Goal: Task Accomplishment & Management: Complete application form

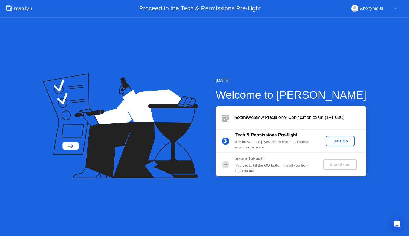
click at [343, 143] on div "Let's Go" at bounding box center [340, 141] width 24 height 4
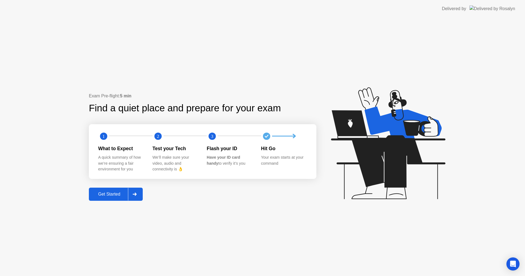
click at [107, 193] on div "Get Started" at bounding box center [109, 194] width 37 height 5
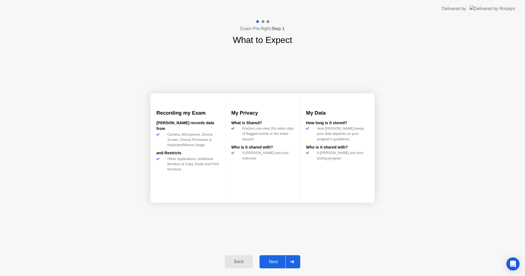
click at [279, 236] on div "Next" at bounding box center [273, 261] width 24 height 5
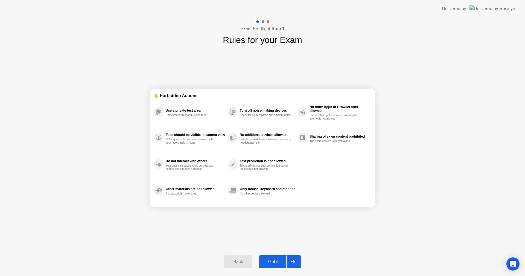
click at [275, 236] on div "Got it" at bounding box center [274, 261] width 26 height 5
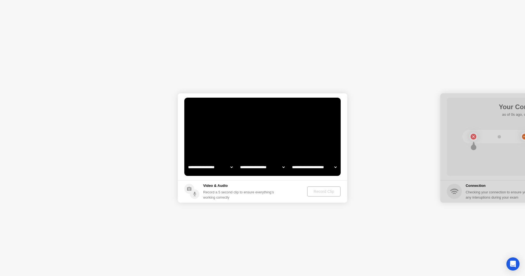
select select "**********"
select select "*******"
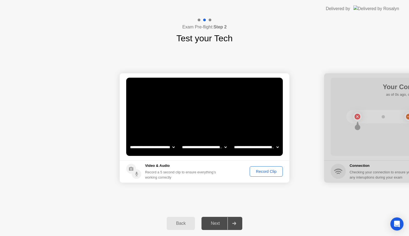
click at [262, 173] on div "Record Clip" at bounding box center [266, 171] width 29 height 4
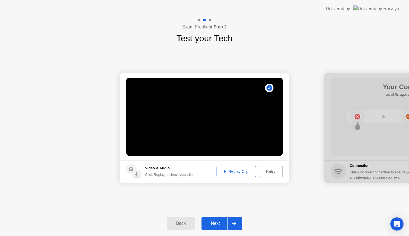
click at [237, 173] on div "Replay Clip" at bounding box center [236, 171] width 36 height 4
click at [228, 171] on div "Replay Clip" at bounding box center [236, 171] width 36 height 4
click at [269, 171] on div "Retry" at bounding box center [271, 171] width 20 height 4
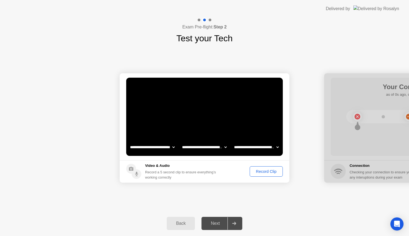
click at [268, 171] on div "Record Clip" at bounding box center [266, 171] width 29 height 4
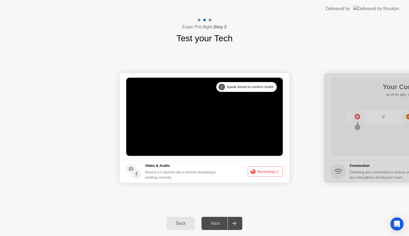
click at [223, 86] on div ". . . Try increasing your lighting" at bounding box center [248, 87] width 57 height 10
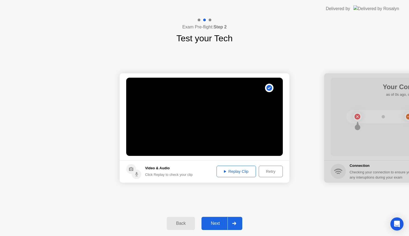
click at [235, 171] on div "Replay Clip" at bounding box center [236, 171] width 36 height 4
click at [270, 171] on div "Retry" at bounding box center [271, 171] width 20 height 4
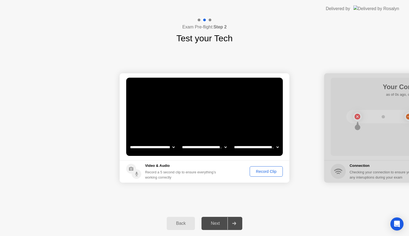
click at [278, 146] on select "**********" at bounding box center [256, 147] width 47 height 11
click at [262, 171] on div "Record Clip" at bounding box center [266, 171] width 29 height 4
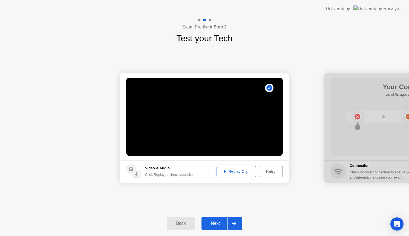
click at [271, 172] on div "Retry" at bounding box center [271, 171] width 20 height 4
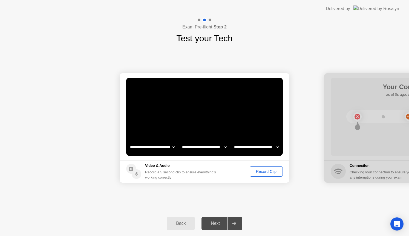
click at [260, 171] on div "Record Clip" at bounding box center [266, 171] width 29 height 4
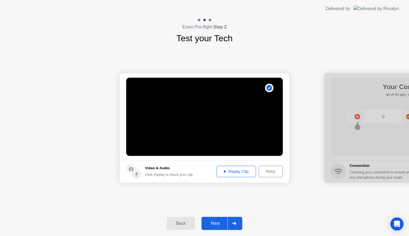
click at [268, 173] on div "Retry" at bounding box center [271, 171] width 20 height 4
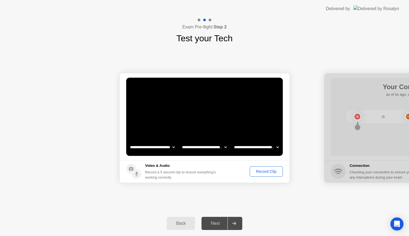
click at [261, 174] on div "Record Clip" at bounding box center [266, 171] width 29 height 4
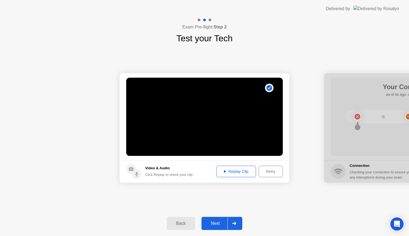
click at [219, 222] on div "Next" at bounding box center [215, 223] width 24 height 5
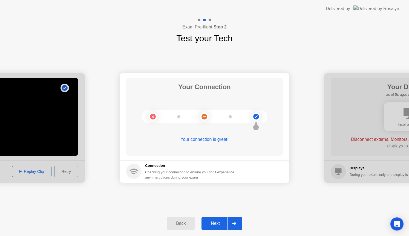
click at [220, 224] on div "Next" at bounding box center [215, 223] width 24 height 5
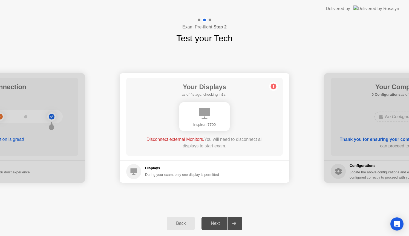
click at [216, 223] on div "Next" at bounding box center [215, 223] width 24 height 5
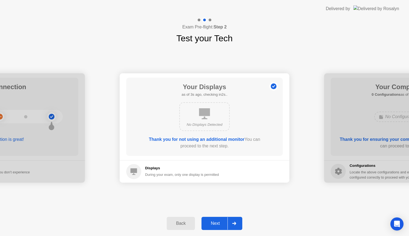
click at [214, 222] on div "Next" at bounding box center [215, 223] width 24 height 5
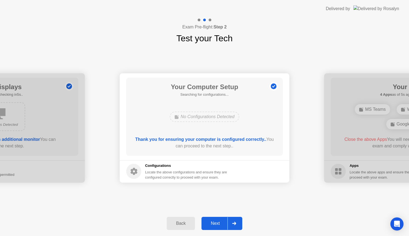
click at [215, 222] on div "Next" at bounding box center [215, 223] width 24 height 5
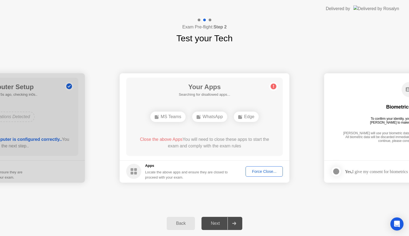
click at [136, 203] on div "**********" at bounding box center [204, 128] width 409 height 166
click at [136, 201] on div "**********" at bounding box center [204, 128] width 409 height 166
click at [103, 205] on div "**********" at bounding box center [204, 128] width 409 height 166
click at [259, 173] on div "Force Close..." at bounding box center [263, 171] width 33 height 4
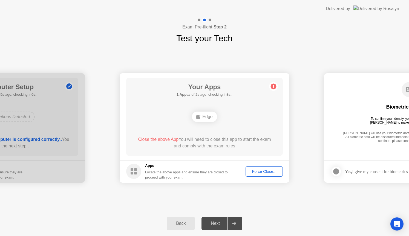
click at [261, 171] on div "Force Close..." at bounding box center [263, 171] width 33 height 4
click at [264, 171] on div "Force Close..." at bounding box center [263, 171] width 33 height 4
click at [267, 173] on div "Force Close..." at bounding box center [263, 171] width 33 height 4
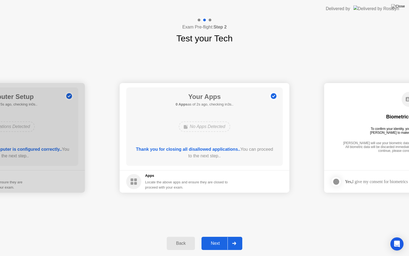
click at [215, 236] on div "Next" at bounding box center [215, 243] width 24 height 5
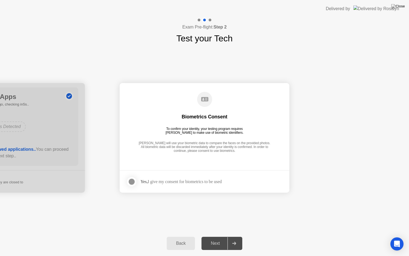
click at [132, 181] on div at bounding box center [131, 181] width 7 height 7
click at [222, 236] on div "Next" at bounding box center [215, 243] width 24 height 5
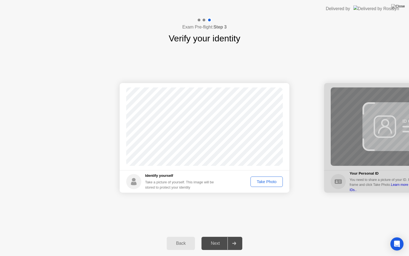
click at [264, 180] on div "Take Photo" at bounding box center [266, 181] width 28 height 4
click at [264, 180] on div "Retake" at bounding box center [269, 181] width 21 height 4
click at [264, 180] on div "Take Photo" at bounding box center [266, 181] width 28 height 4
click at [264, 180] on div "Retake" at bounding box center [269, 181] width 21 height 4
click at [265, 180] on div "Take Photo" at bounding box center [266, 181] width 28 height 4
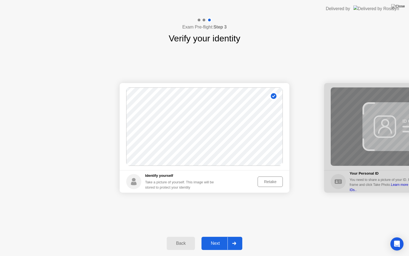
click at [268, 183] on div "Retake" at bounding box center [269, 181] width 21 height 4
click at [268, 183] on div "Take Photo" at bounding box center [266, 181] width 28 height 4
click at [270, 183] on div "Retake" at bounding box center [269, 181] width 21 height 4
click at [270, 183] on div "Take Photo" at bounding box center [266, 181] width 28 height 4
click at [270, 179] on div "Retake" at bounding box center [269, 181] width 21 height 4
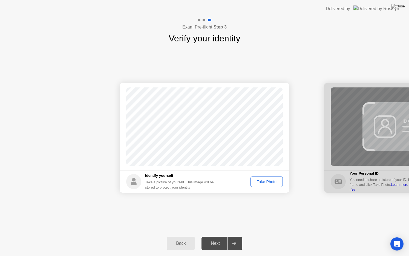
click at [263, 182] on div "Take Photo" at bounding box center [266, 181] width 28 height 4
click at [218, 236] on div "Next" at bounding box center [215, 243] width 24 height 5
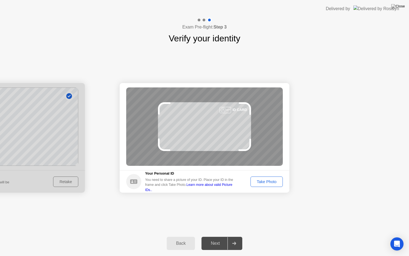
click at [259, 184] on div "Take Photo" at bounding box center [266, 181] width 28 height 4
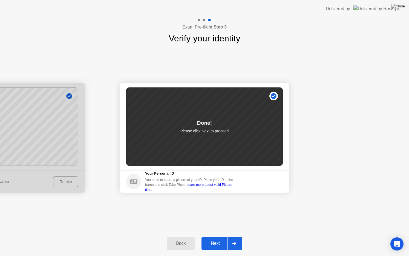
click at [216, 236] on div "Next" at bounding box center [215, 243] width 24 height 5
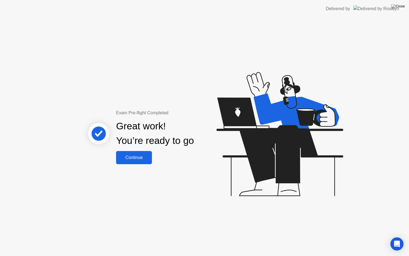
click at [126, 163] on button "Continue" at bounding box center [134, 157] width 36 height 13
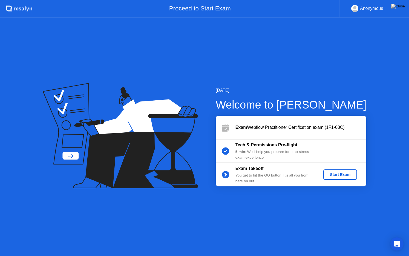
click at [334, 174] on div "Start Exam" at bounding box center [339, 174] width 29 height 4
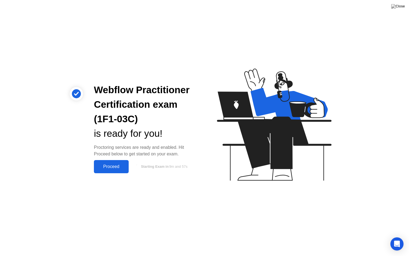
click at [109, 165] on div "Proceed" at bounding box center [111, 166] width 31 height 5
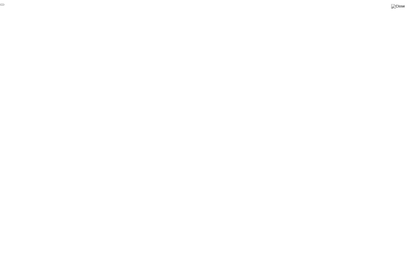
click div "End Proctoring Session"
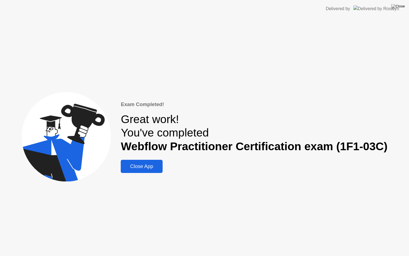
click at [154, 168] on div "Close App" at bounding box center [141, 166] width 38 height 6
